Goal: Contribute content: Add original content to the website for others to see

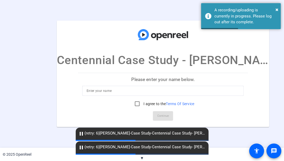
click at [137, 92] on input at bounding box center [162, 91] width 153 height 6
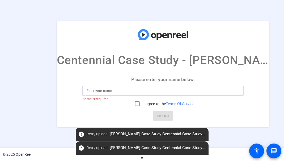
click at [96, 93] on input at bounding box center [162, 91] width 153 height 6
type input "[PERSON_NAME]"
click at [132, 101] on input "I agree to the Terms Of Service" at bounding box center [137, 104] width 11 height 11
checkbox input "true"
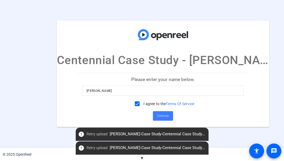
click at [157, 116] on span "Continue" at bounding box center [163, 116] width 12 height 8
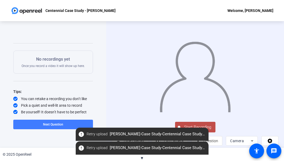
click at [49, 124] on span "Next Question" at bounding box center [53, 125] width 20 height 4
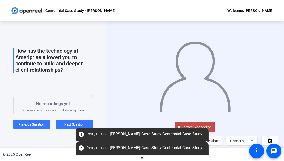
scroll to position [10, 0]
click at [65, 127] on span "Next Question" at bounding box center [74, 125] width 20 height 4
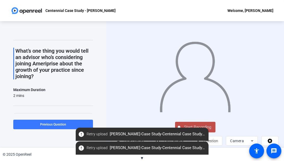
click at [206, 125] on span "Start Recording" at bounding box center [197, 127] width 35 height 6
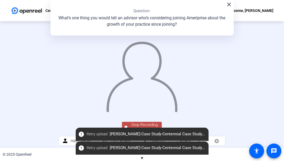
click at [163, 97] on img at bounding box center [142, 74] width 72 height 75
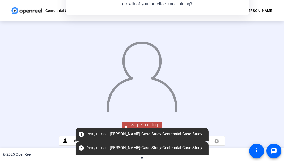
scroll to position [24, 0]
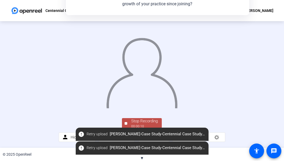
click at [138, 123] on div "Stop Recording" at bounding box center [144, 121] width 27 height 6
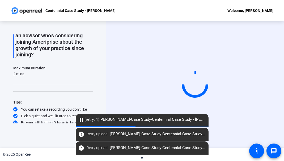
scroll to position [33, 0]
